Goal: Task Accomplishment & Management: Manage account settings

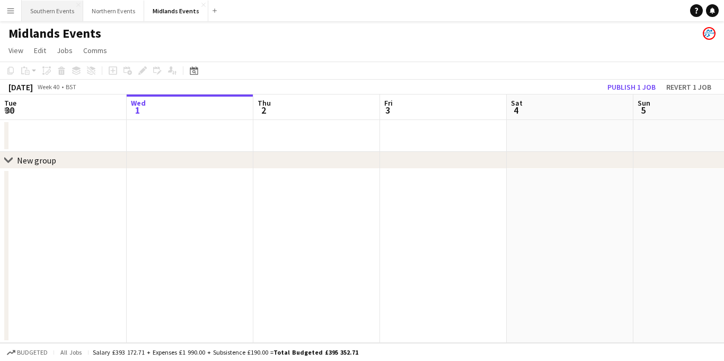
click at [57, 12] on button "Southern Events Close" at bounding box center [52, 11] width 61 height 21
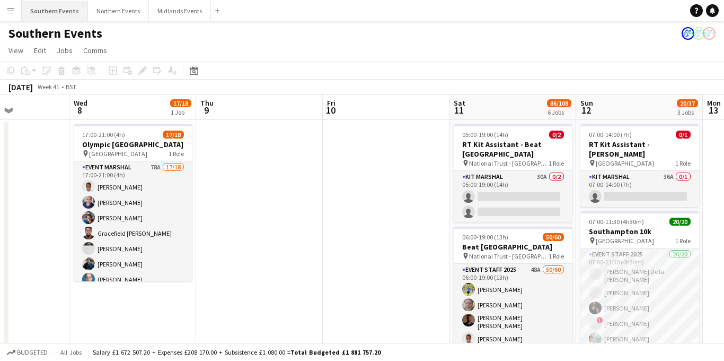
scroll to position [0, 273]
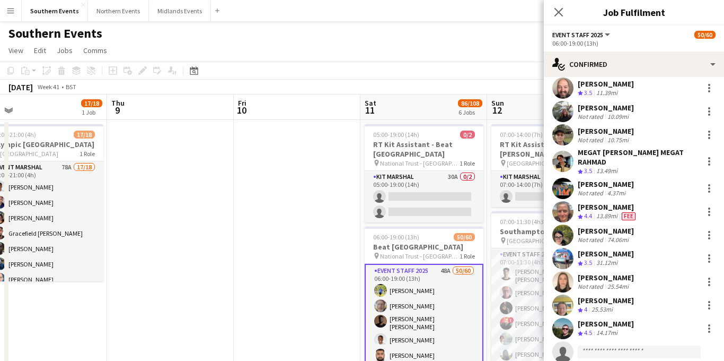
scroll to position [994, 0]
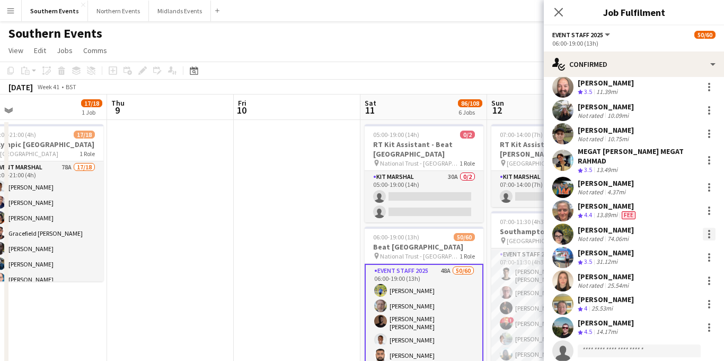
click at [324, 232] on div at bounding box center [709, 233] width 13 height 13
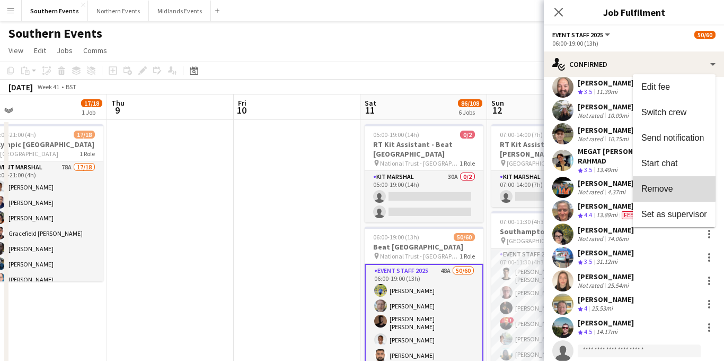
click at [324, 184] on span "Remove" at bounding box center [657, 188] width 32 height 9
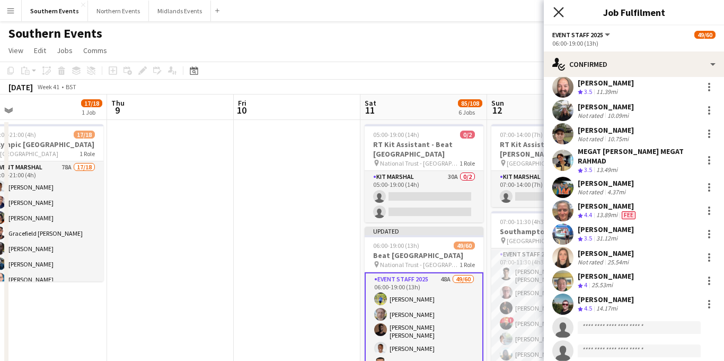
click at [324, 15] on icon "Close pop-in" at bounding box center [558, 12] width 10 height 10
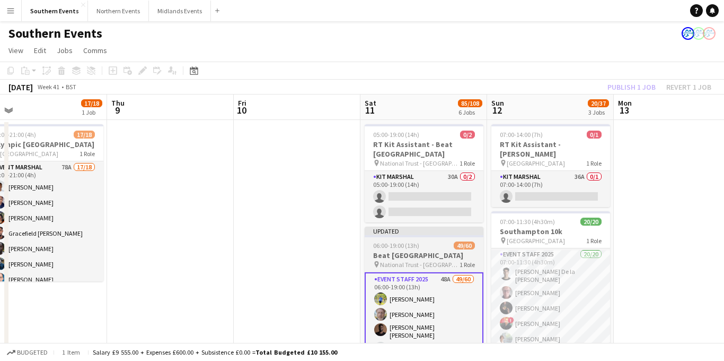
click at [324, 250] on h3 "Beat [GEOGRAPHIC_DATA]" at bounding box center [424, 255] width 119 height 10
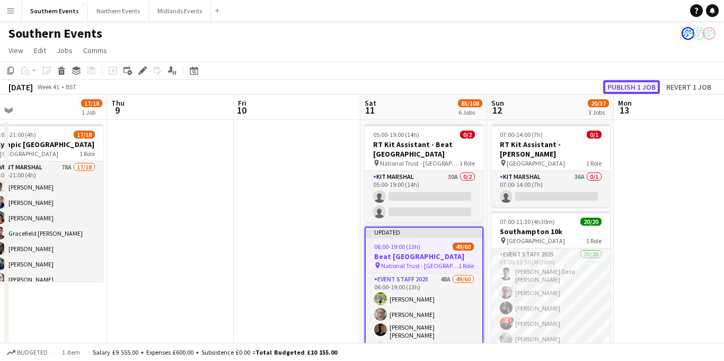
click at [324, 85] on button "Publish 1 job" at bounding box center [631, 87] width 57 height 14
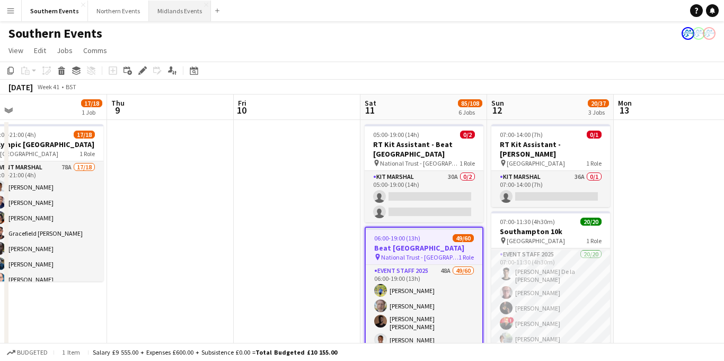
click at [176, 13] on button "Midlands Events Close" at bounding box center [180, 11] width 62 height 21
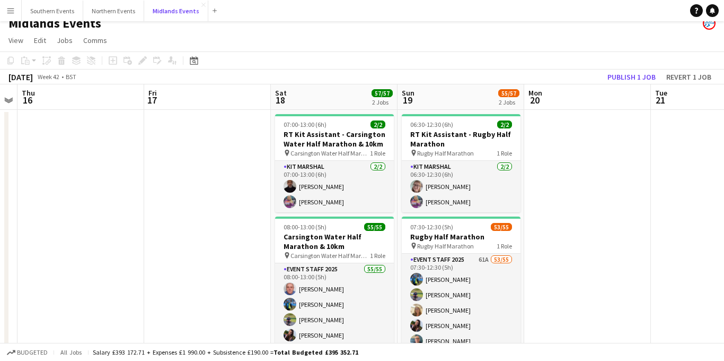
scroll to position [12, 0]
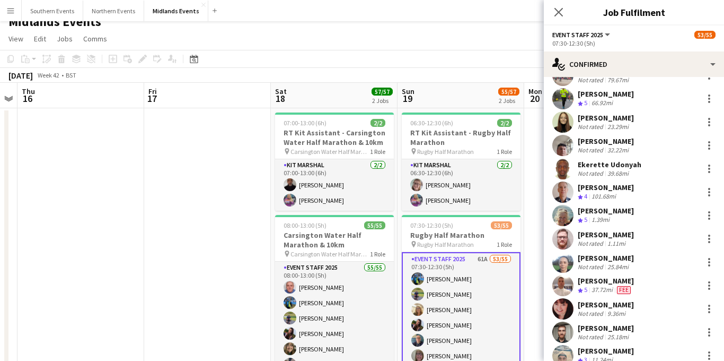
scroll to position [269, 0]
click at [324, 168] on div at bounding box center [709, 168] width 13 height 13
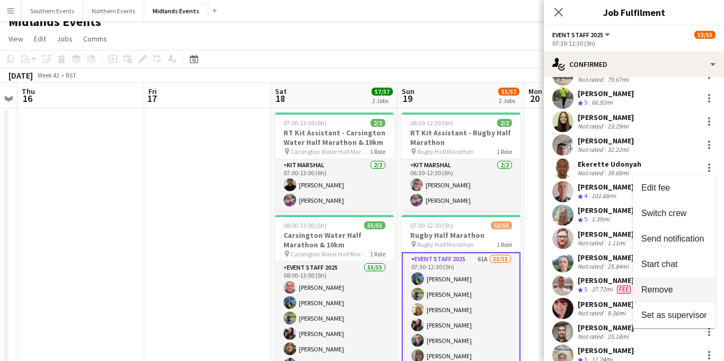
click at [324, 285] on span "Remove" at bounding box center [657, 288] width 32 height 9
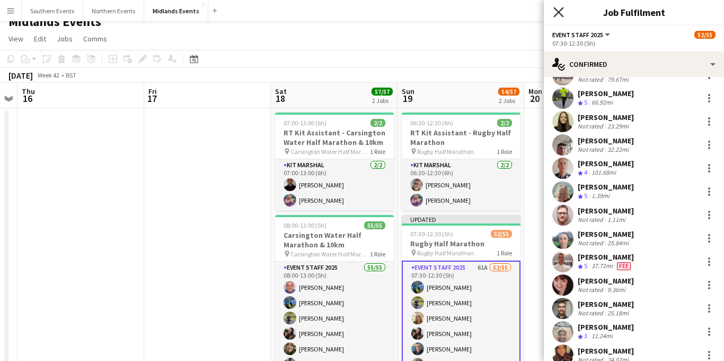
click at [324, 7] on icon "Close pop-in" at bounding box center [558, 12] width 10 height 10
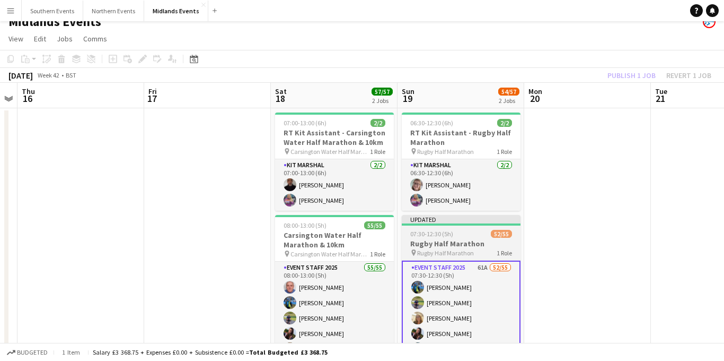
click at [324, 253] on span "Rugby Half Marathon" at bounding box center [445, 253] width 57 height 8
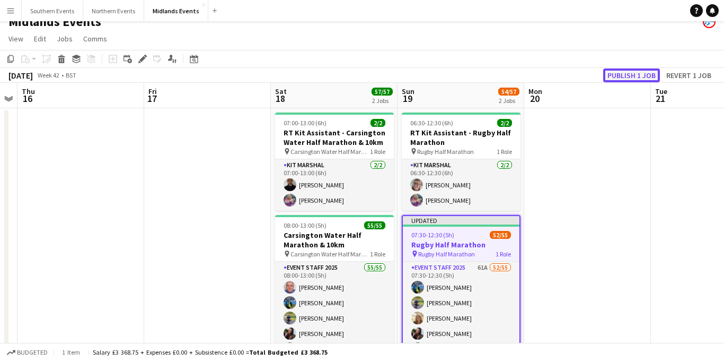
click at [324, 75] on button "Publish 1 job" at bounding box center [631, 75] width 57 height 14
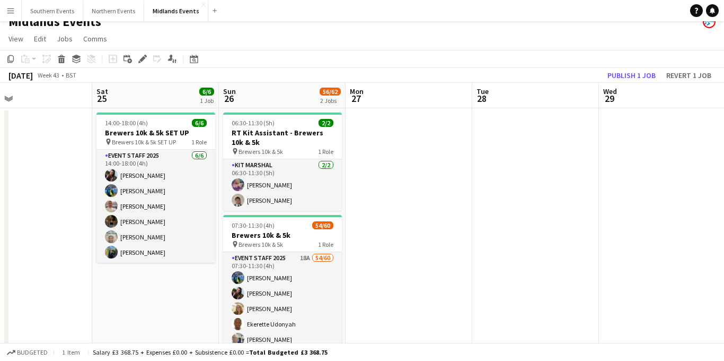
scroll to position [0, 313]
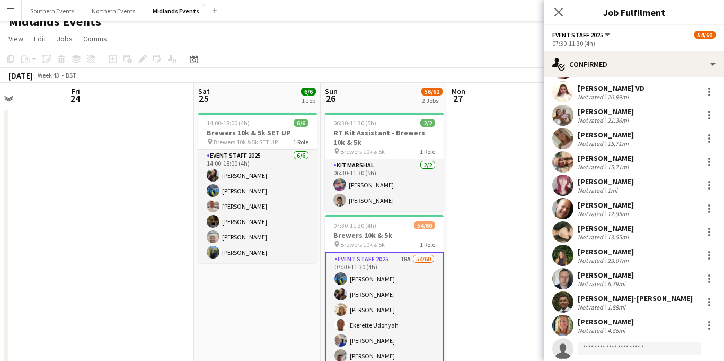
scroll to position [1031, 0]
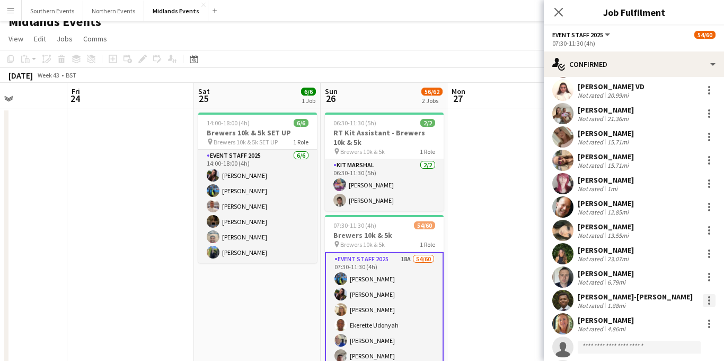
click at [324, 285] on div at bounding box center [709, 297] width 2 height 2
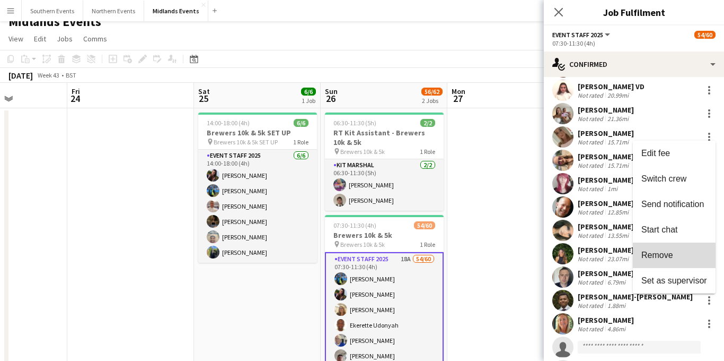
click at [324, 257] on span "Remove" at bounding box center [657, 254] width 32 height 9
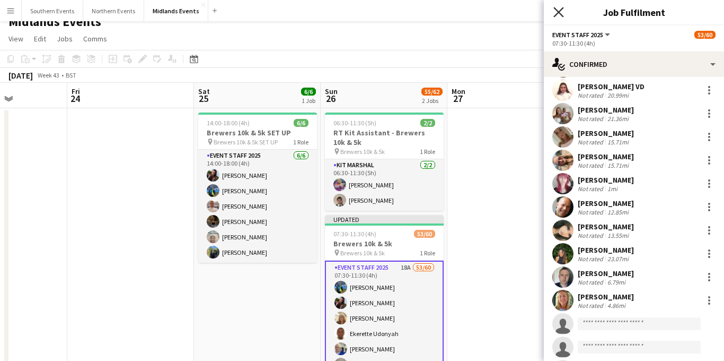
click at [324, 14] on icon "Close pop-in" at bounding box center [558, 12] width 10 height 10
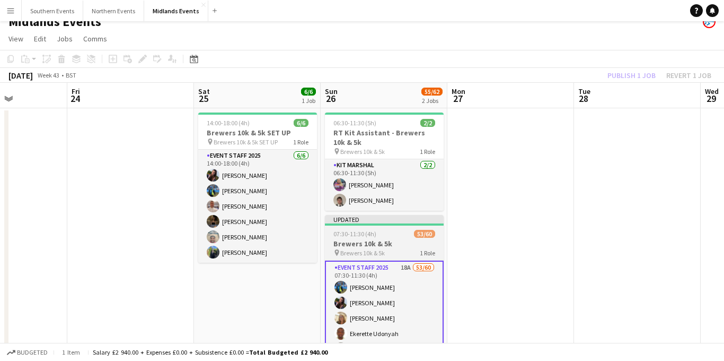
click at [324, 247] on h3 "Brewers 10k & 5k" at bounding box center [384, 244] width 119 height 10
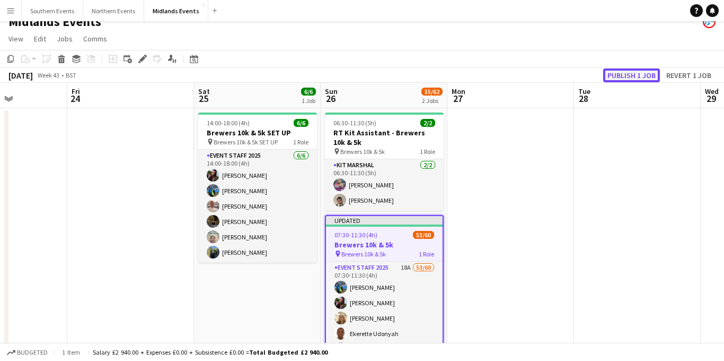
click at [324, 70] on button "Publish 1 job" at bounding box center [631, 75] width 57 height 14
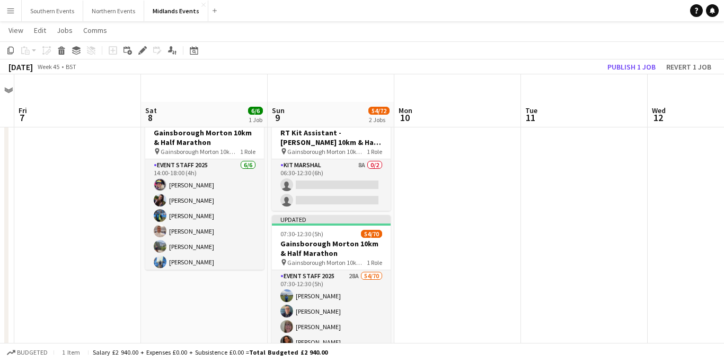
scroll to position [42, 0]
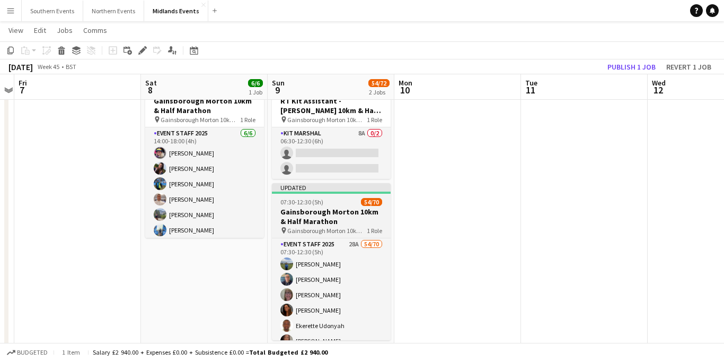
click at [324, 217] on h3 "Gainsborough Morton 10km & Half Marathon" at bounding box center [331, 216] width 119 height 19
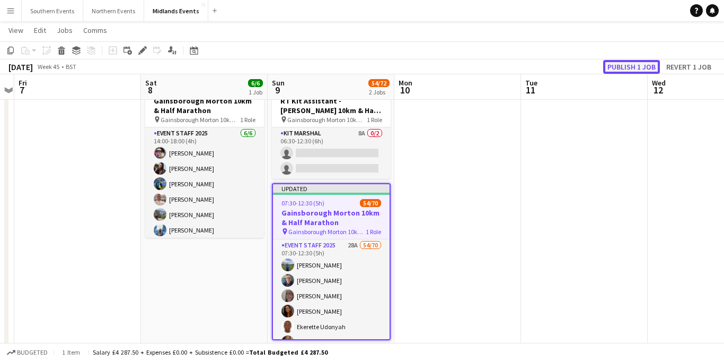
click at [324, 66] on button "Publish 1 job" at bounding box center [631, 67] width 57 height 14
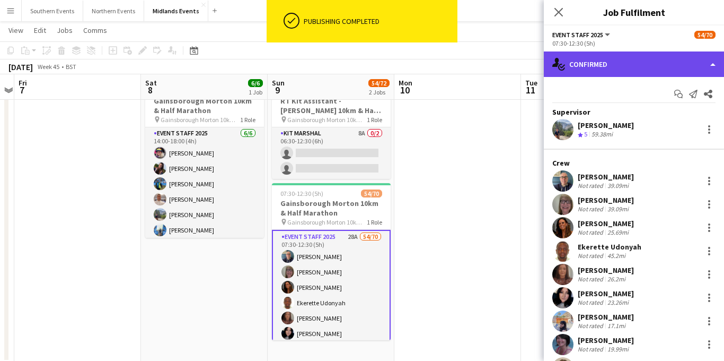
click at [324, 68] on div "single-neutral-actions-check-2 Confirmed" at bounding box center [634, 63] width 180 height 25
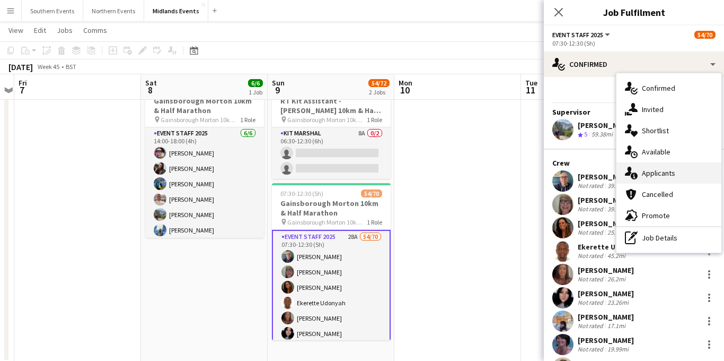
click at [324, 170] on span "Applicants" at bounding box center [658, 173] width 33 height 10
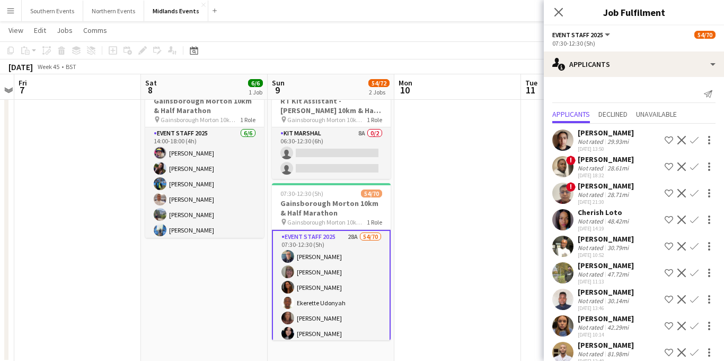
scroll to position [537, 0]
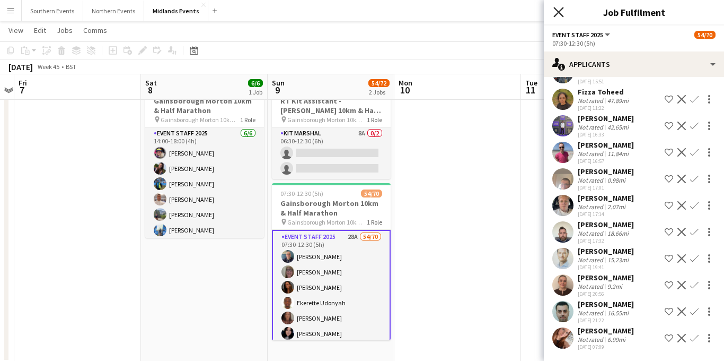
click at [324, 12] on icon at bounding box center [558, 12] width 10 height 10
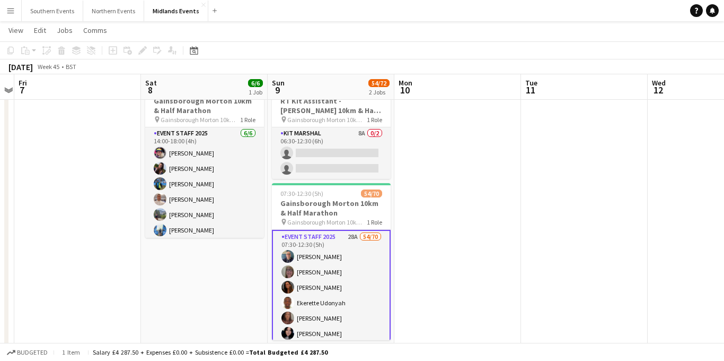
click at [5, 10] on button "Menu" at bounding box center [10, 10] width 21 height 21
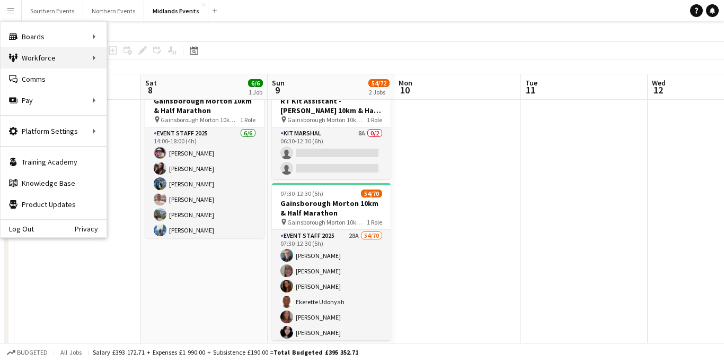
click at [88, 57] on div "Workforce Workforce" at bounding box center [54, 57] width 106 height 21
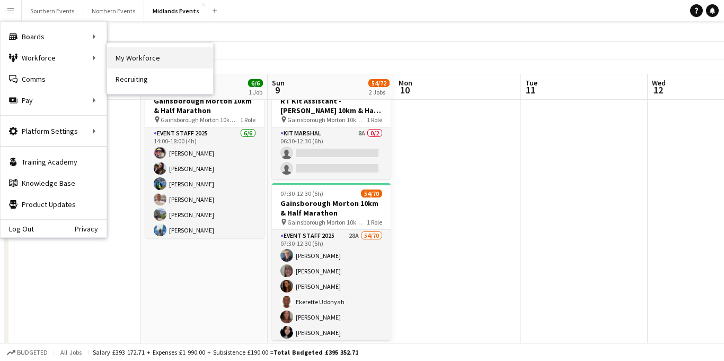
click at [128, 58] on link "My Workforce" at bounding box center [160, 57] width 106 height 21
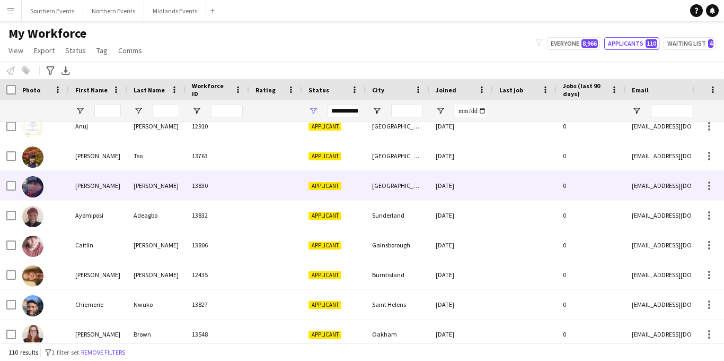
scroll to position [221, 0]
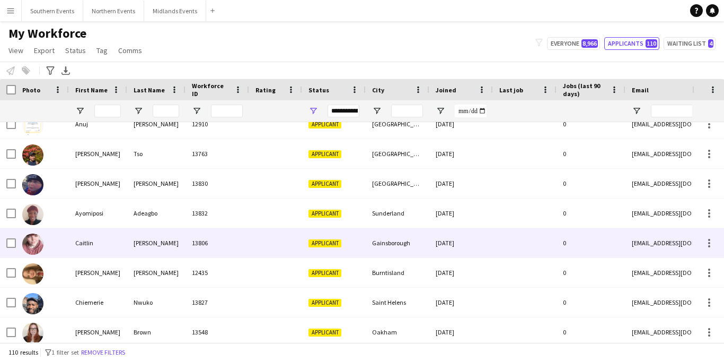
click at [264, 244] on div at bounding box center [275, 242] width 53 height 29
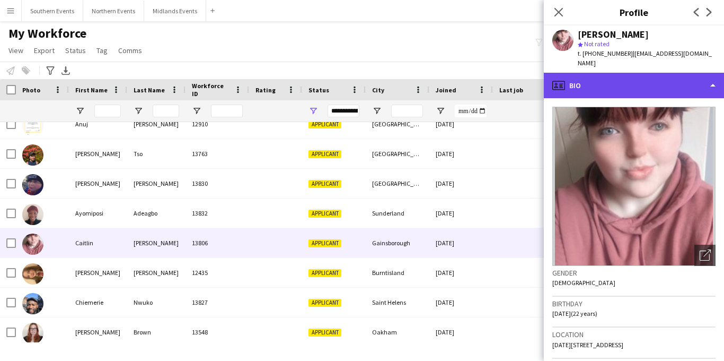
click at [324, 73] on div "profile Bio" at bounding box center [634, 85] width 180 height 25
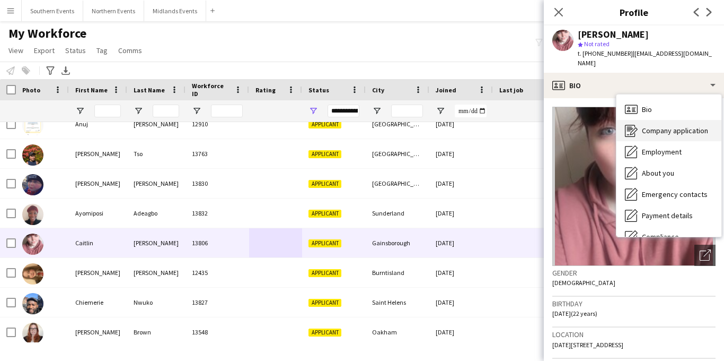
click at [324, 126] on span "Company application" at bounding box center [675, 131] width 66 height 10
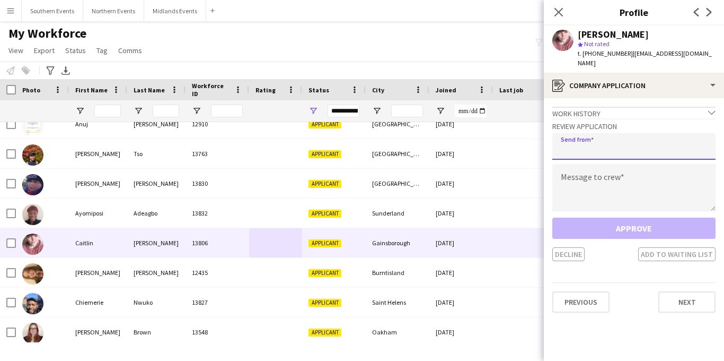
click at [324, 138] on input "email" at bounding box center [633, 146] width 163 height 27
type input "**********"
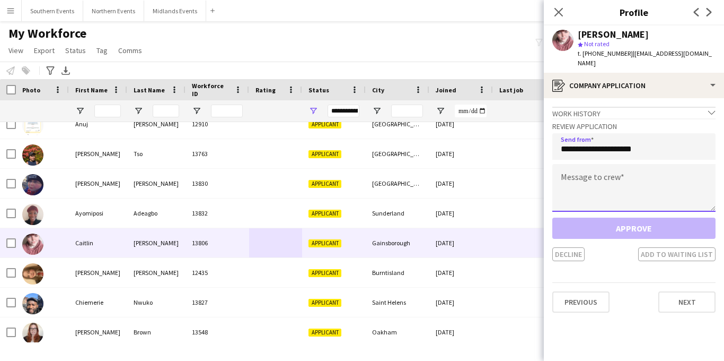
click at [324, 171] on textarea at bounding box center [633, 188] width 163 height 48
paste textarea "**********"
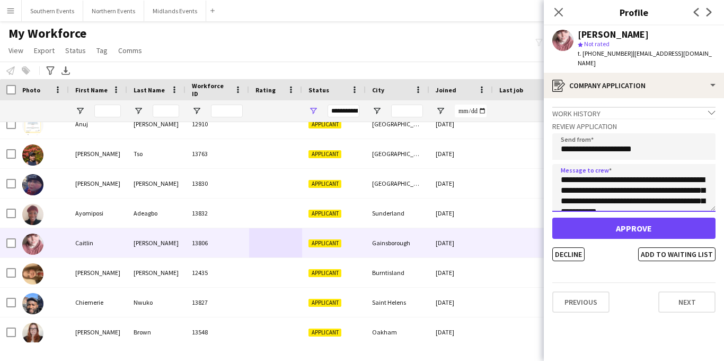
scroll to position [187, 0]
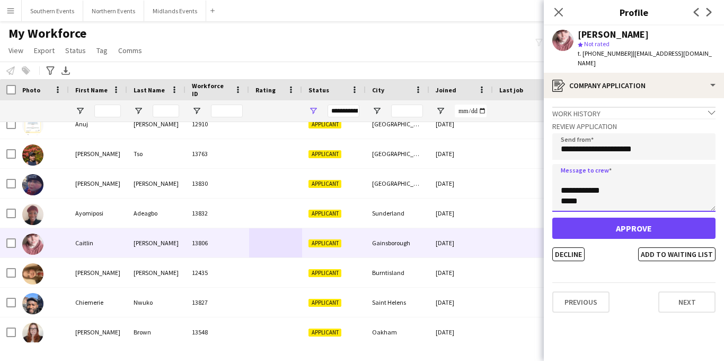
type textarea "**********"
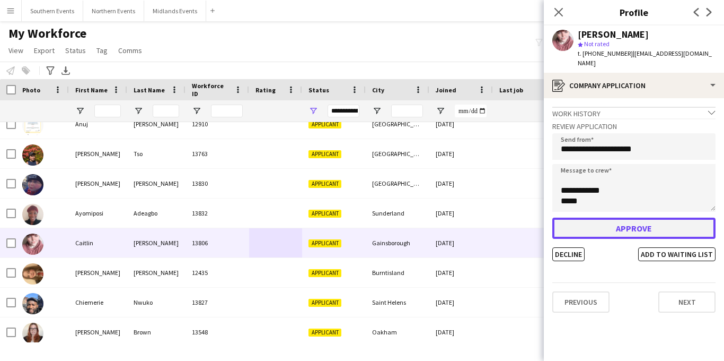
click at [324, 217] on button "Approve" at bounding box center [633, 227] width 163 height 21
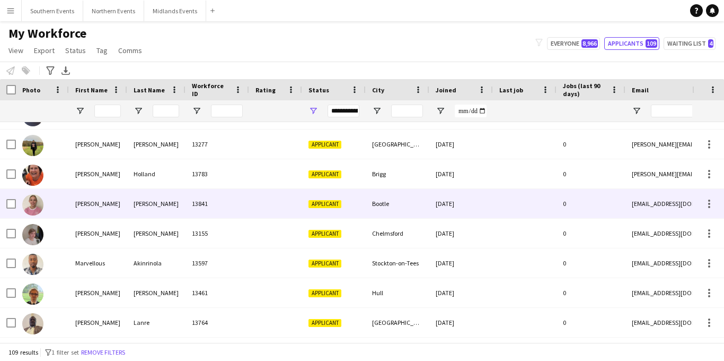
click at [324, 206] on div "Bootle" at bounding box center [398, 203] width 64 height 29
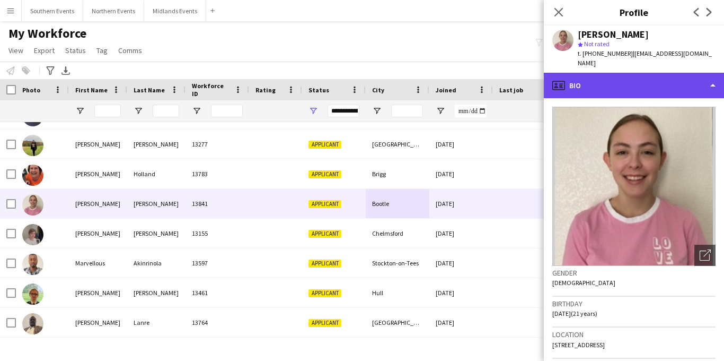
click at [324, 75] on div "profile Bio" at bounding box center [634, 85] width 180 height 25
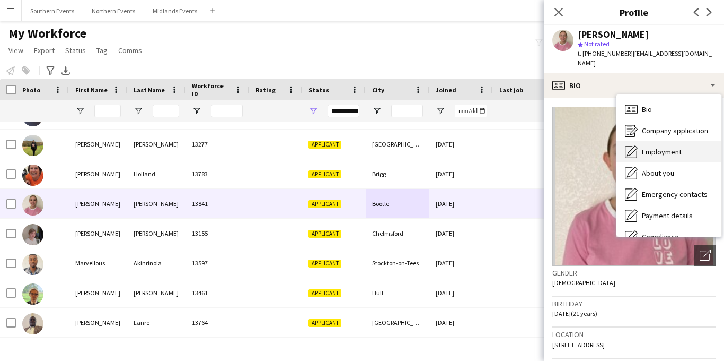
click at [324, 141] on div "Employment Employment" at bounding box center [669, 151] width 105 height 21
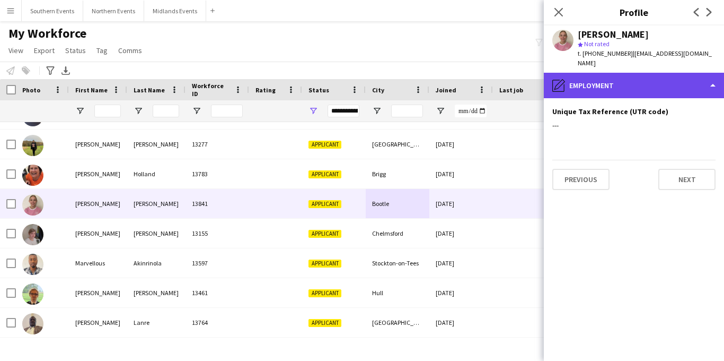
click at [324, 83] on div "pencil4 Employment" at bounding box center [634, 85] width 180 height 25
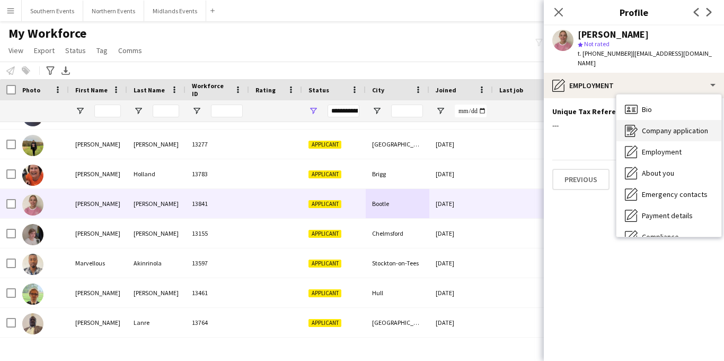
click at [324, 126] on span "Company application" at bounding box center [675, 131] width 66 height 10
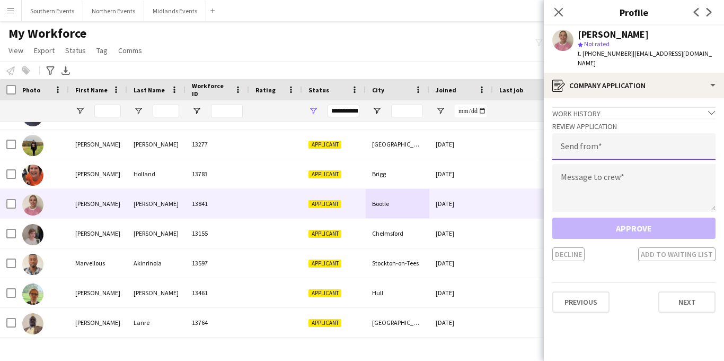
click at [324, 137] on input "email" at bounding box center [633, 146] width 163 height 27
type input "**********"
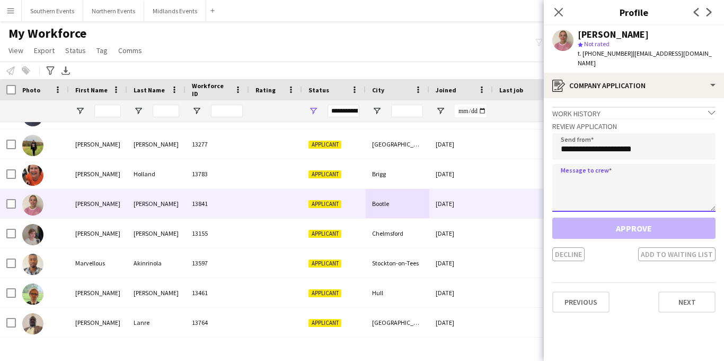
click at [324, 179] on textarea at bounding box center [633, 188] width 163 height 48
paste textarea "**********"
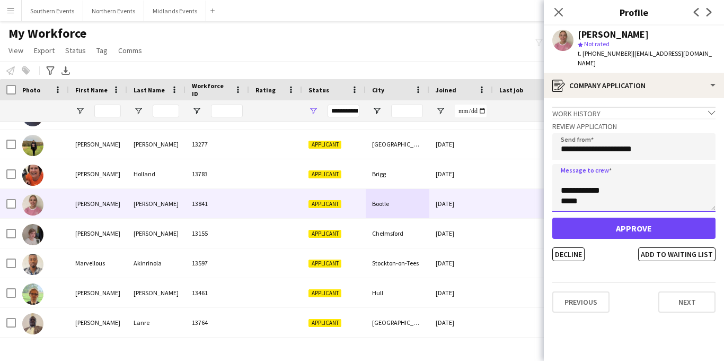
type textarea "**********"
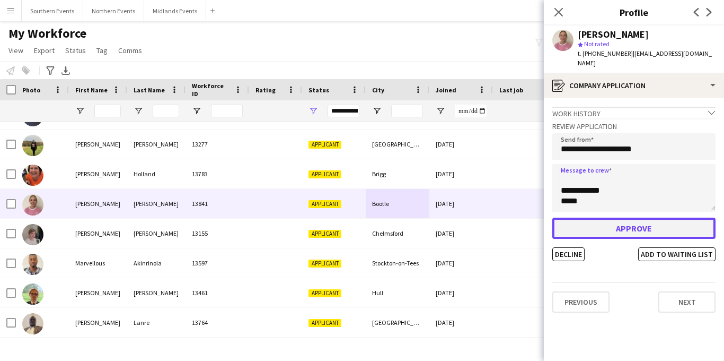
click at [324, 217] on button "Approve" at bounding box center [633, 227] width 163 height 21
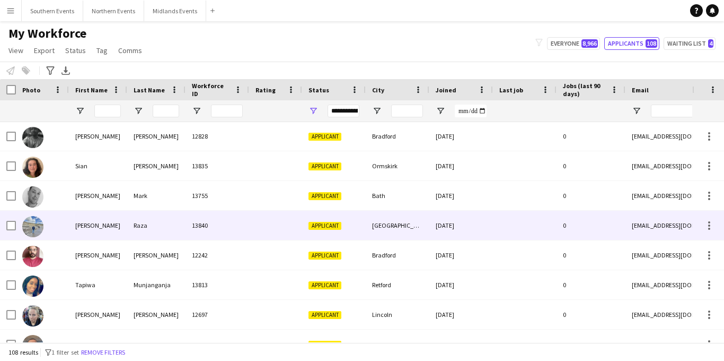
click at [324, 236] on div "[GEOGRAPHIC_DATA]" at bounding box center [398, 224] width 64 height 29
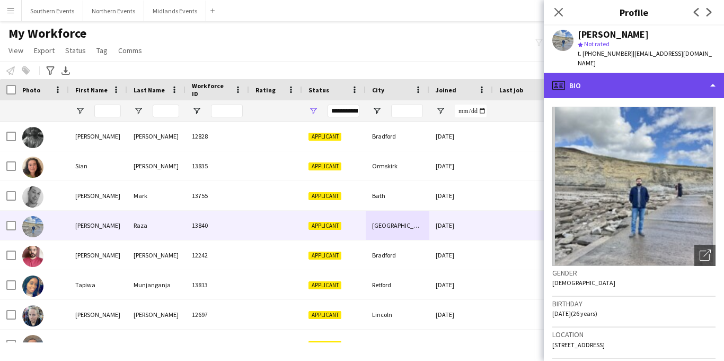
click at [324, 74] on div "profile Bio" at bounding box center [634, 85] width 180 height 25
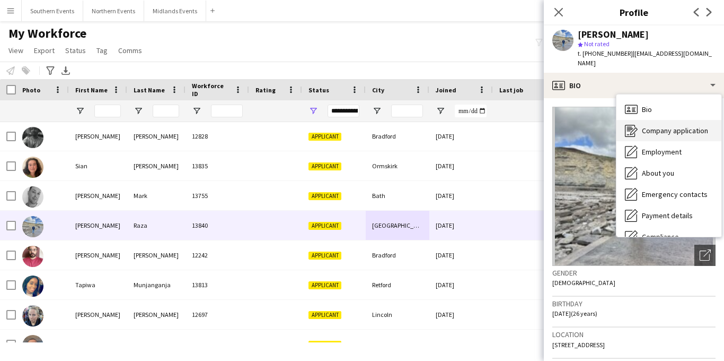
click at [324, 126] on span "Company application" at bounding box center [675, 131] width 66 height 10
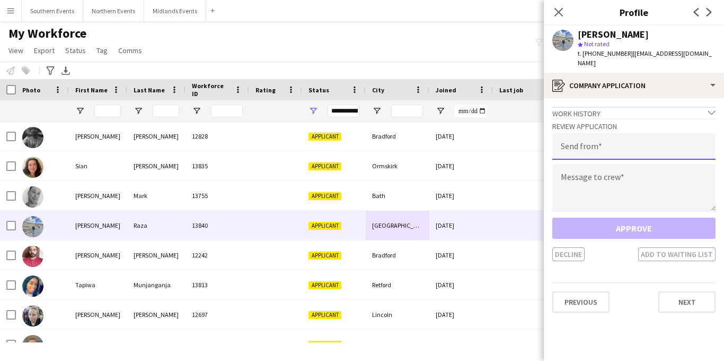
click at [324, 135] on input "email" at bounding box center [633, 146] width 163 height 27
type input "**********"
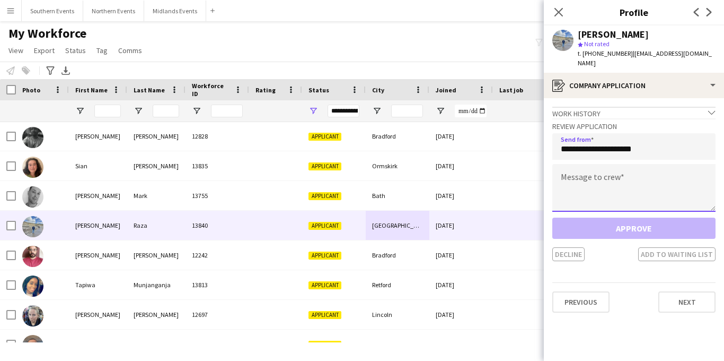
click at [324, 179] on textarea at bounding box center [633, 188] width 163 height 48
paste textarea "**********"
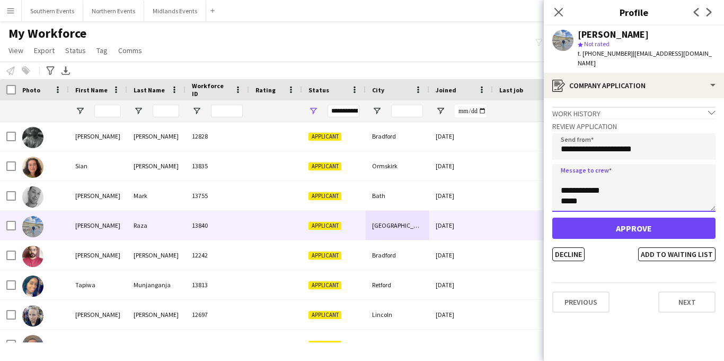
type textarea "**********"
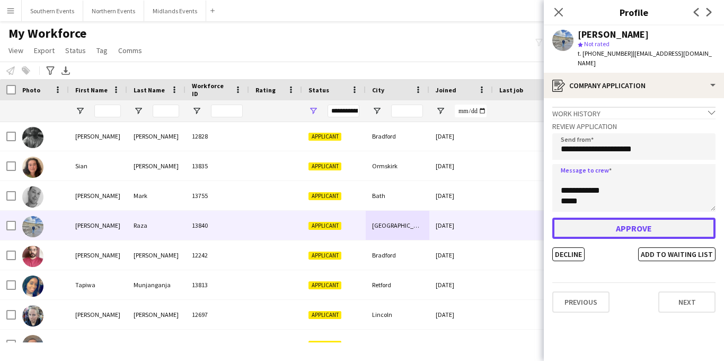
click at [324, 217] on button "Approve" at bounding box center [633, 227] width 163 height 21
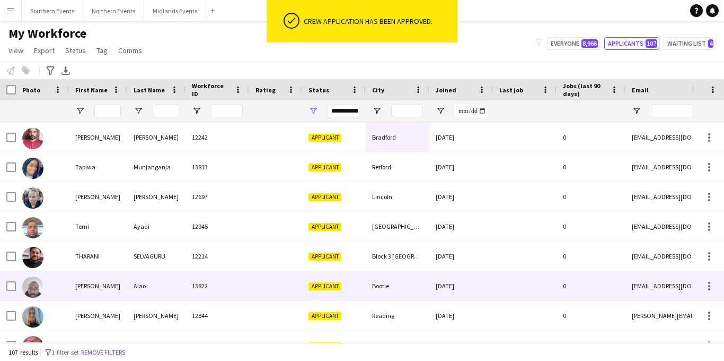
click at [324, 285] on div "Bootle" at bounding box center [398, 285] width 64 height 29
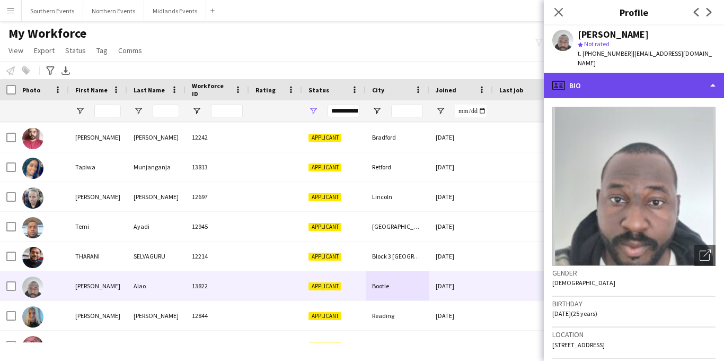
click at [324, 73] on div "profile Bio" at bounding box center [634, 85] width 180 height 25
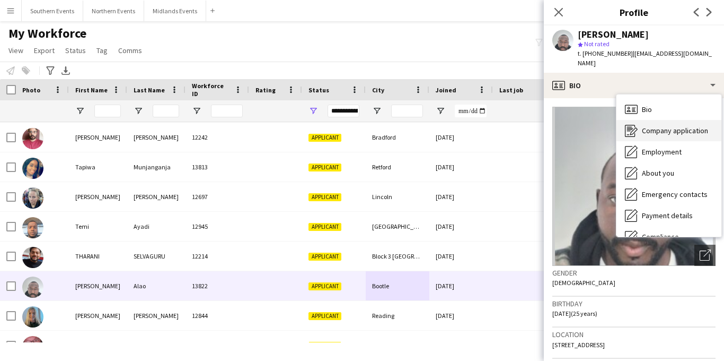
click at [324, 126] on span "Company application" at bounding box center [675, 131] width 66 height 10
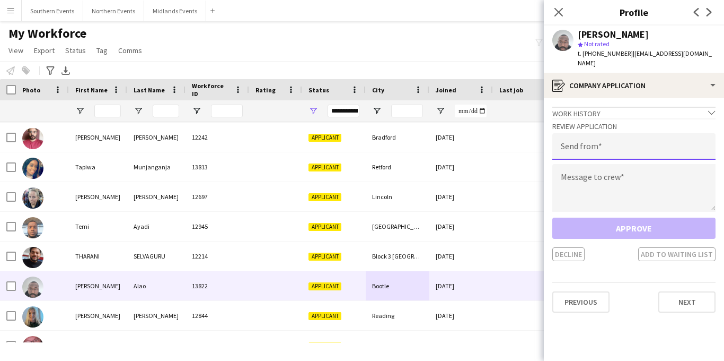
click at [324, 135] on input "email" at bounding box center [633, 146] width 163 height 27
type input "**********"
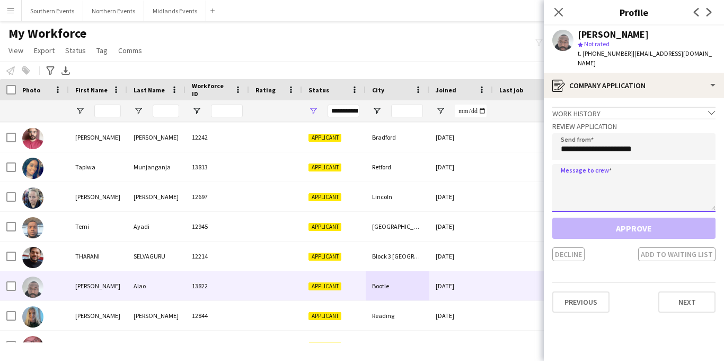
click at [324, 181] on textarea at bounding box center [633, 188] width 163 height 48
paste textarea "**********"
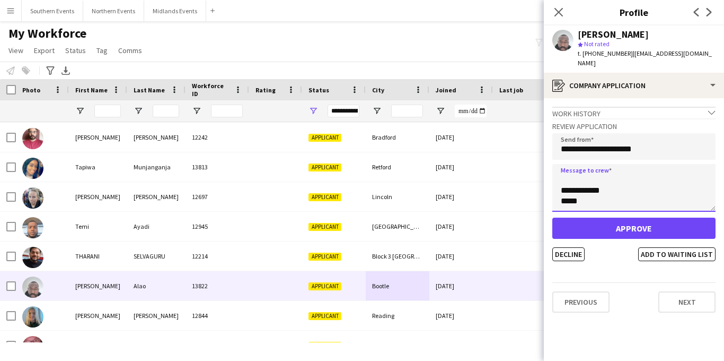
type textarea "**********"
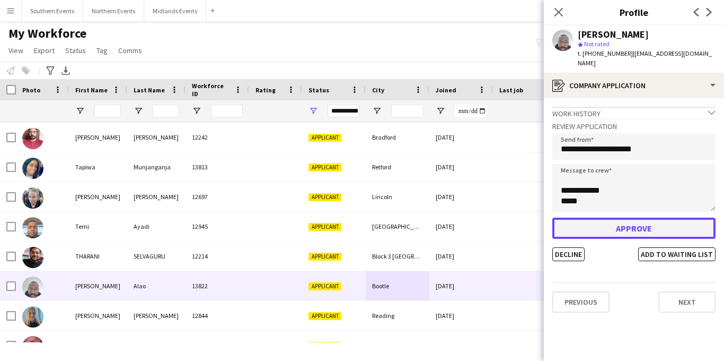
click at [324, 217] on button "Approve" at bounding box center [633, 227] width 163 height 21
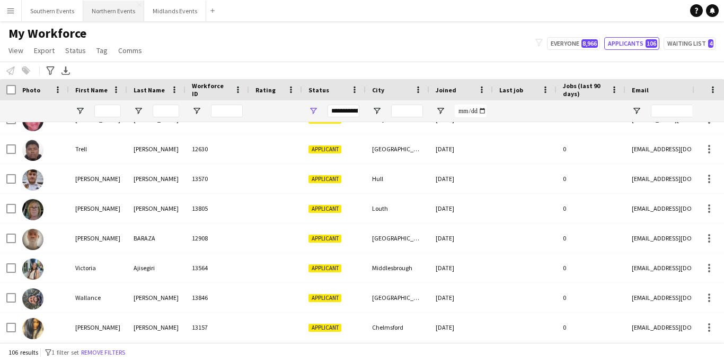
click at [120, 11] on button "Northern Events Close" at bounding box center [113, 11] width 61 height 21
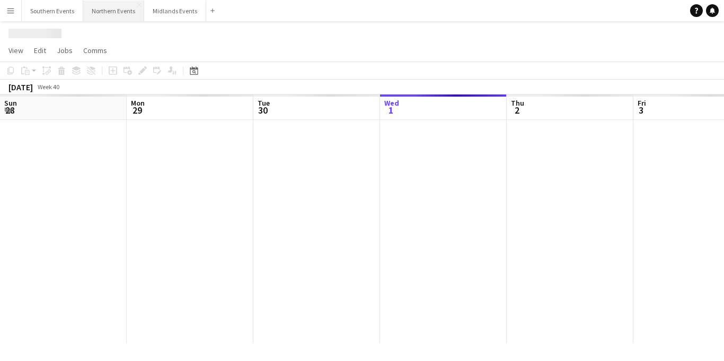
scroll to position [0, 253]
click at [120, 11] on button "Northern Events Close" at bounding box center [113, 11] width 61 height 21
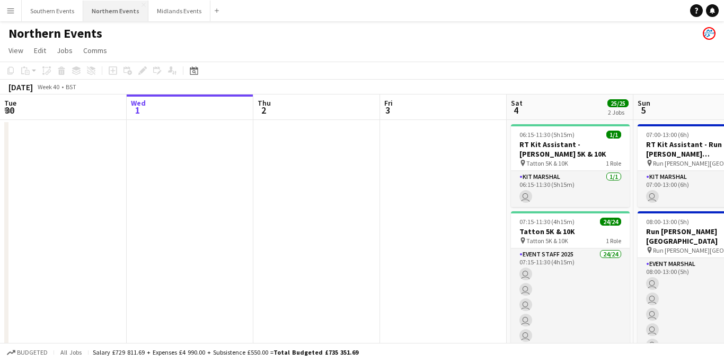
click at [120, 11] on button "Northern Events Close" at bounding box center [115, 11] width 65 height 21
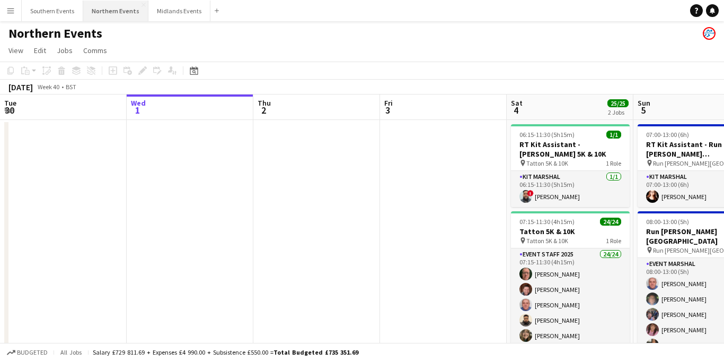
click at [120, 11] on button "Northern Events Close" at bounding box center [115, 11] width 65 height 21
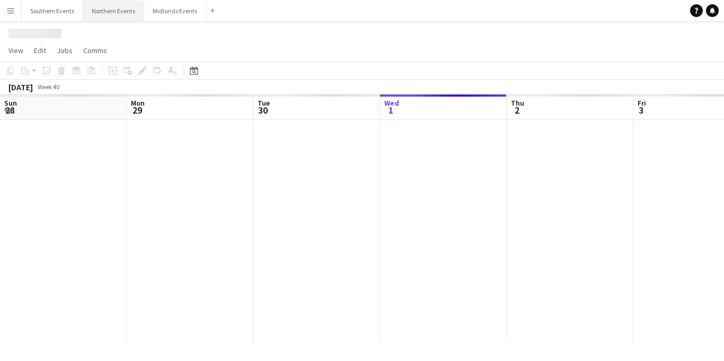
click at [120, 11] on button "Northern Events Close" at bounding box center [113, 11] width 61 height 21
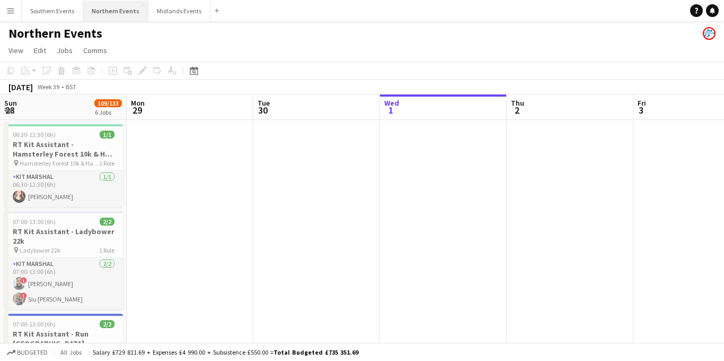
click at [120, 11] on button "Northern Events Close" at bounding box center [115, 11] width 65 height 21
